Goal: Transaction & Acquisition: Purchase product/service

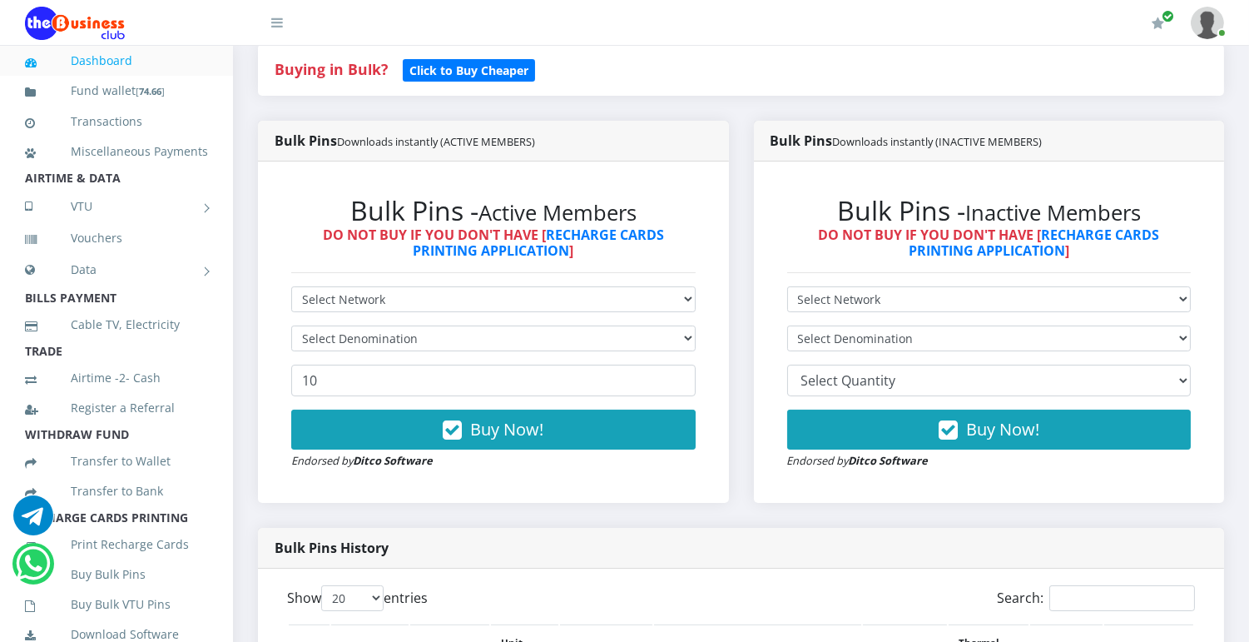
scroll to position [410, 0]
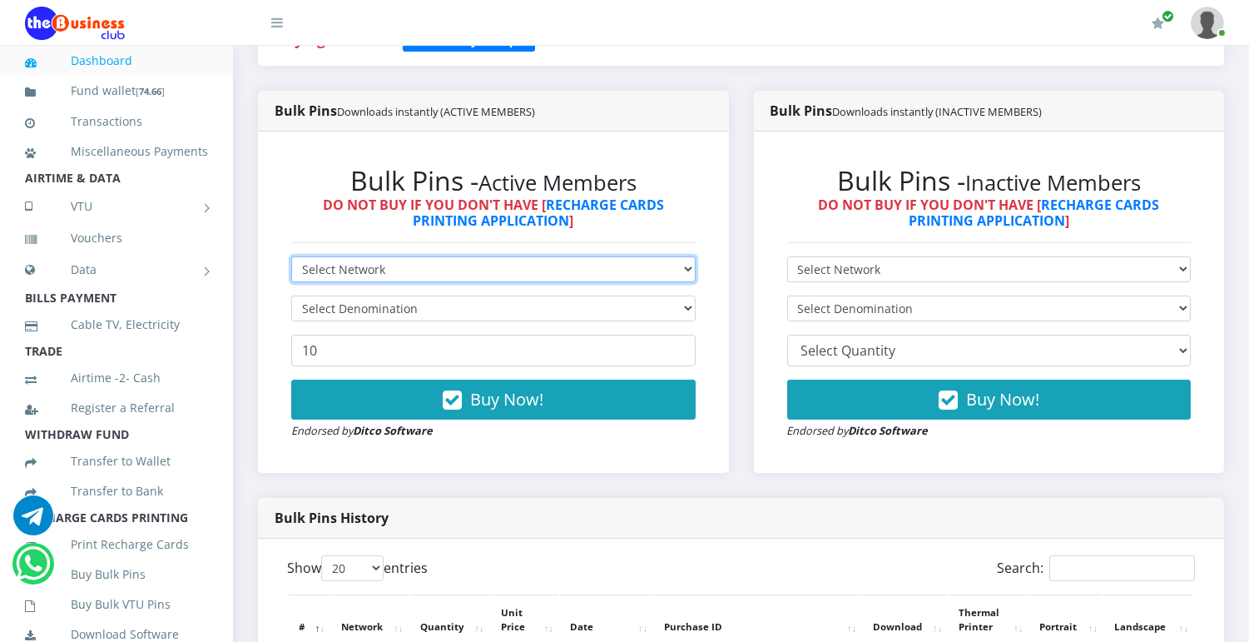
click at [673, 268] on select "Select Network MTN Globacom 9Mobile Airtel" at bounding box center [493, 269] width 405 height 26
select select "MTN"
click at [291, 256] on select "Select Network MTN Globacom 9Mobile Airtel" at bounding box center [493, 269] width 405 height 26
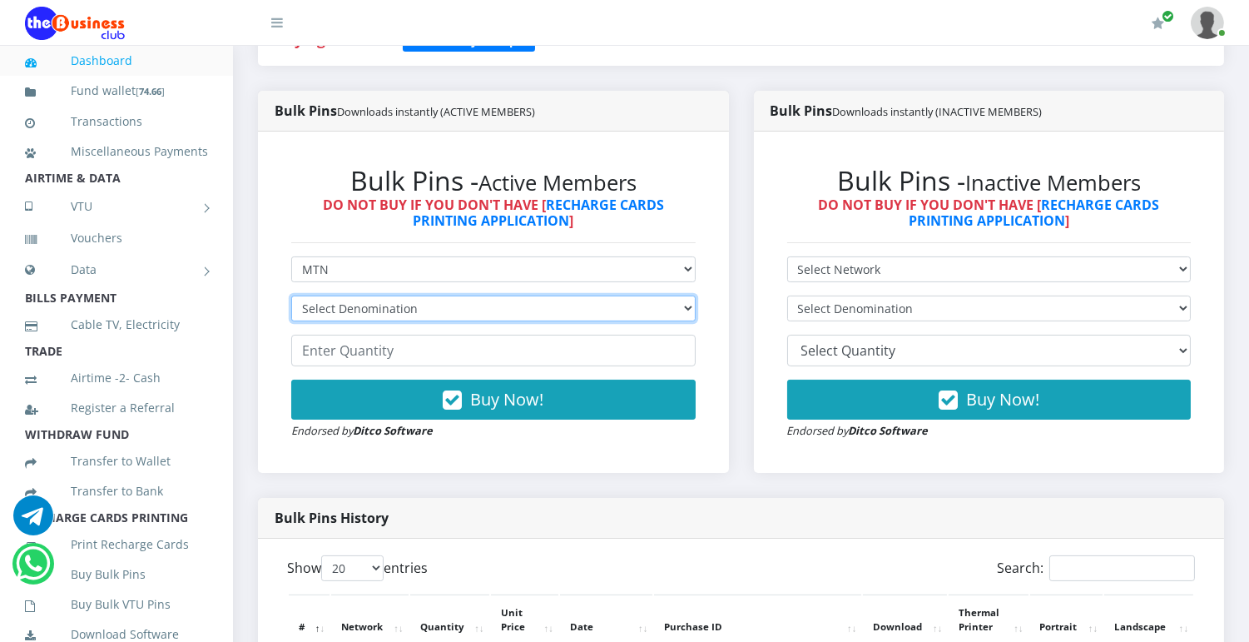
click at [662, 310] on select "Select Denomination MTN NGN100 - ₦96.99 MTN NGN200 - ₦193.98 MTN NGN400 - ₦387.…" at bounding box center [493, 308] width 405 height 26
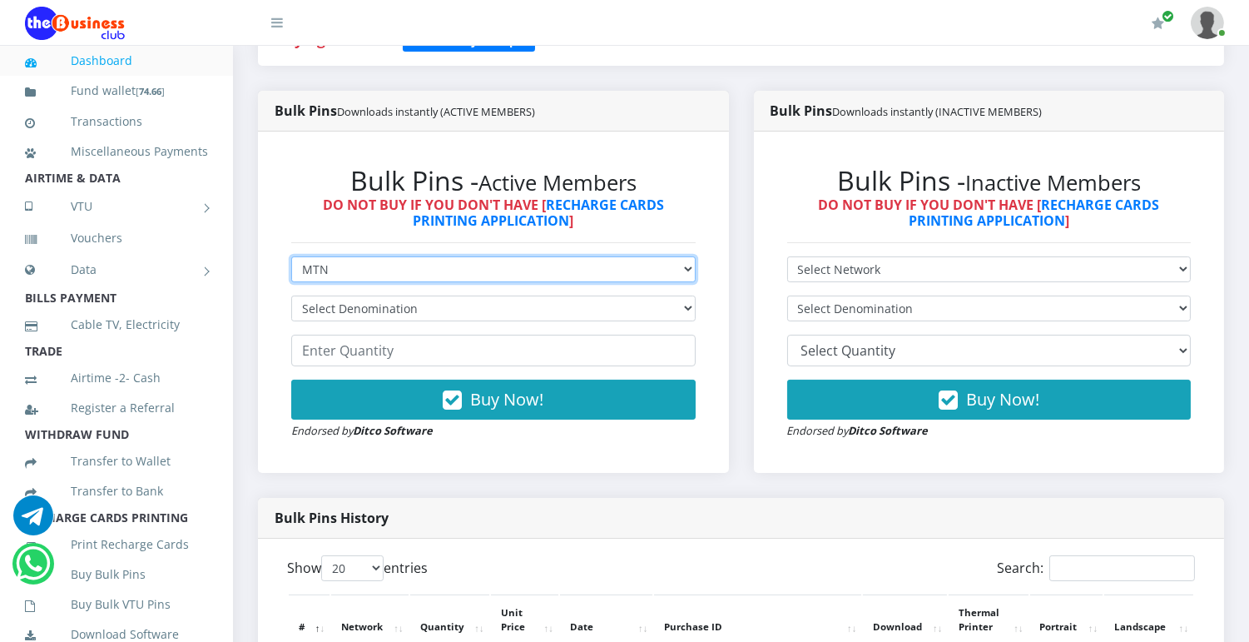
click at [683, 269] on select "Select Network MTN Globacom 9Mobile Airtel" at bounding box center [493, 269] width 405 height 26
click at [291, 256] on select "Select Network MTN Globacom 9Mobile Airtel" at bounding box center [493, 269] width 405 height 26
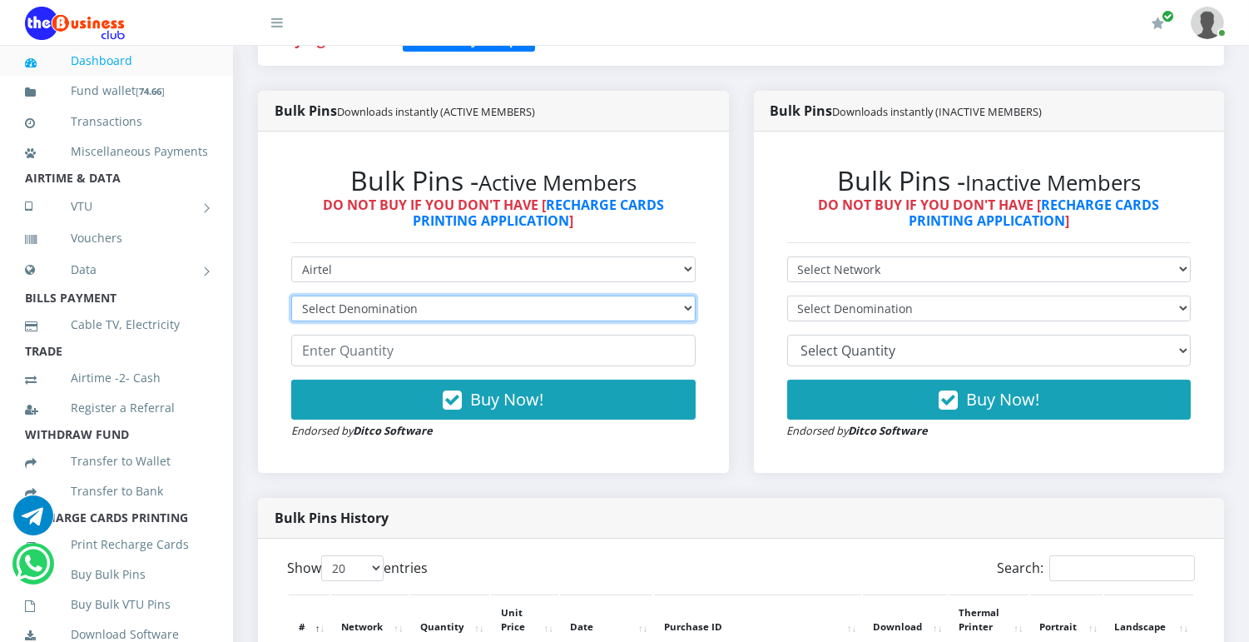
click at [676, 306] on select "Select Denomination Airtel NGN100 - ₦96.38 Airtel NGN200 - ₦192.76 Airtel NGN50…" at bounding box center [493, 308] width 405 height 26
click at [683, 302] on select "Select Denomination Airtel NGN100 - ₦96.38 Airtel NGN200 - ₦192.76 Airtel NGN50…" at bounding box center [493, 308] width 405 height 26
click at [659, 298] on select "Select Denomination Airtel NGN100 - ₦96.38 Airtel NGN200 - ₦192.76 Airtel NGN50…" at bounding box center [493, 308] width 405 height 26
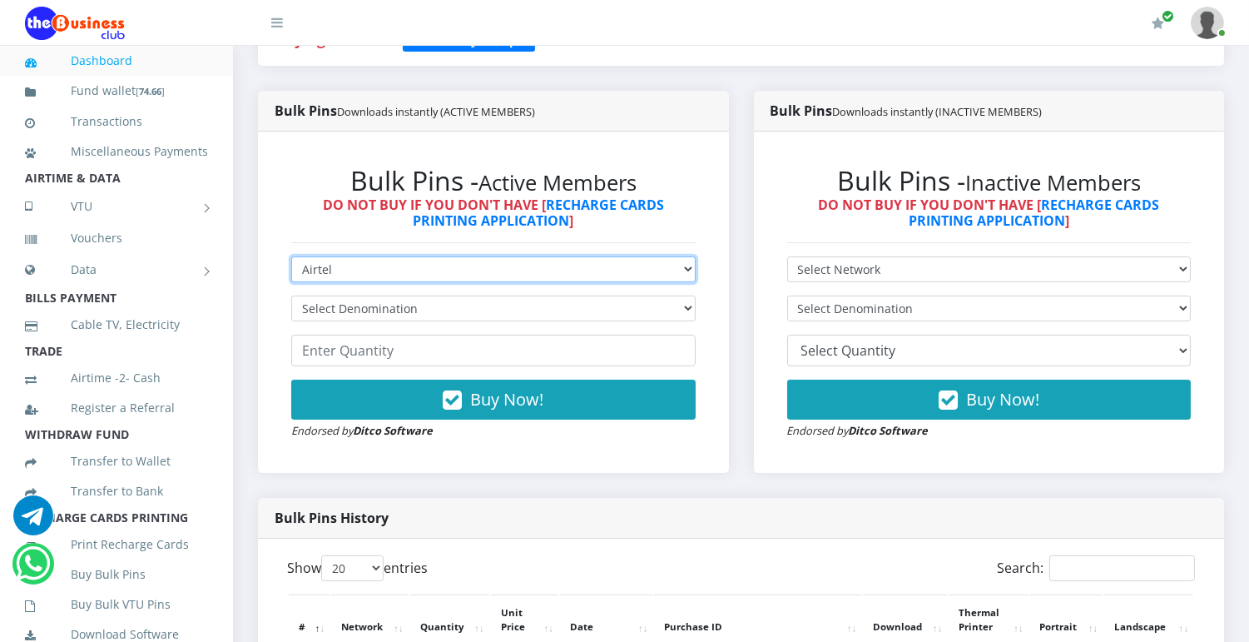
click at [683, 267] on select "Select Network MTN Globacom 9Mobile Airtel" at bounding box center [493, 269] width 405 height 26
select select "Glo"
click at [291, 256] on select "Select Network MTN Globacom 9Mobile Airtel" at bounding box center [493, 269] width 405 height 26
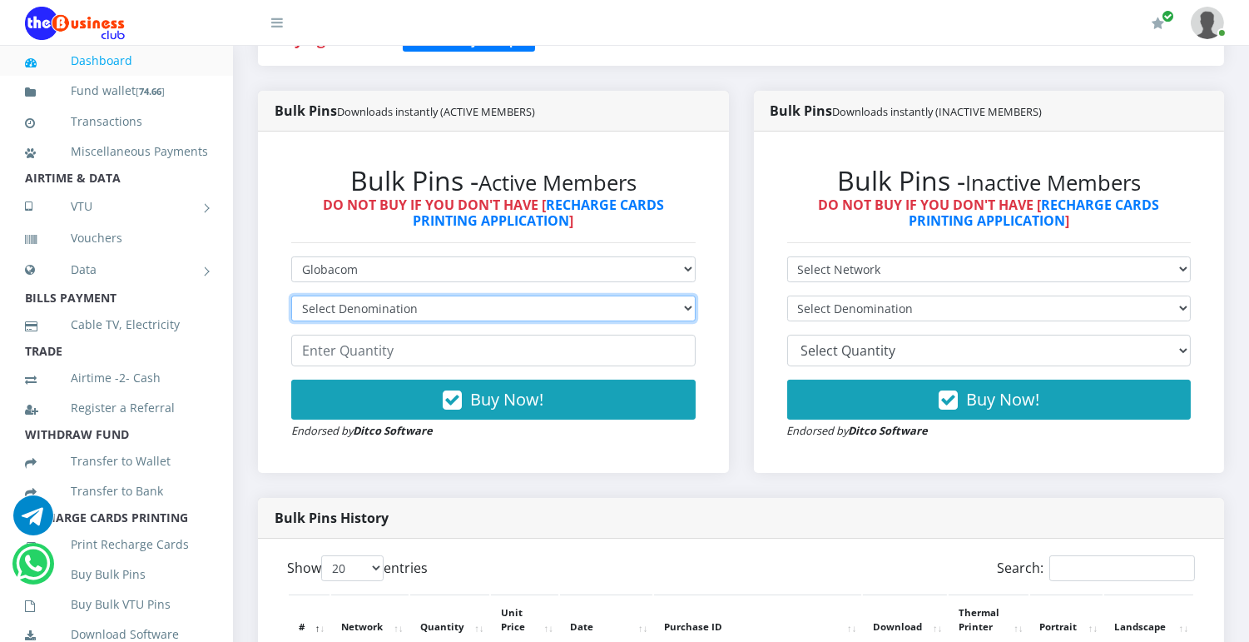
click at [658, 300] on select "Select Denomination Glo NGN100 - ₦96.55 Glo NGN200 - ₦193.10 Glo NGN500 - ₦482.…" at bounding box center [493, 308] width 405 height 26
